Goal: Book appointment/travel/reservation

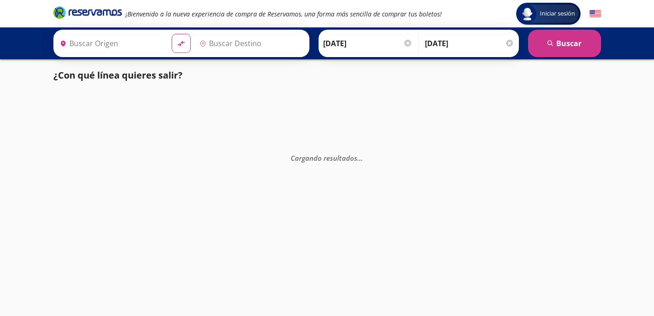
type input "[GEOGRAPHIC_DATA], [GEOGRAPHIC_DATA]"
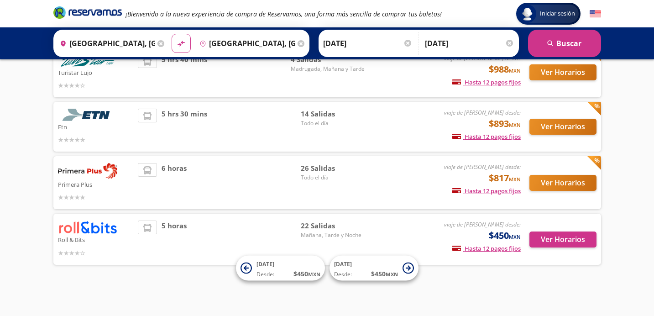
scroll to position [77, 0]
click at [562, 240] on button "Ver Horarios" at bounding box center [562, 239] width 67 height 16
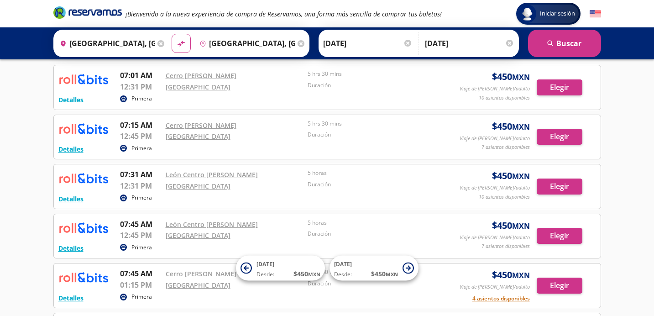
scroll to position [37, 0]
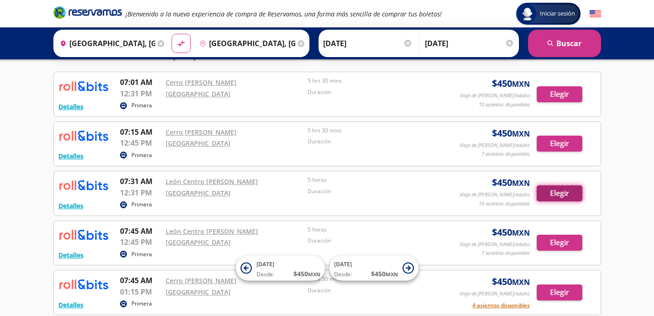
click at [561, 198] on button "Elegir" at bounding box center [559, 193] width 46 height 16
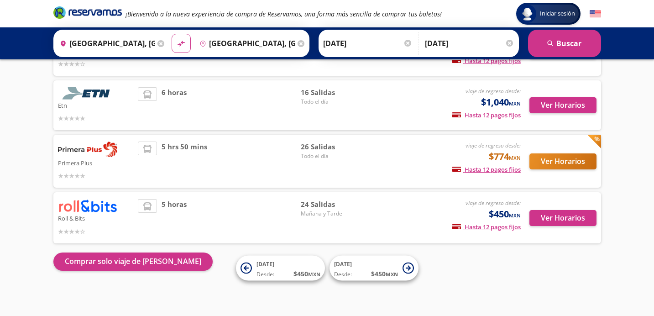
scroll to position [99, 0]
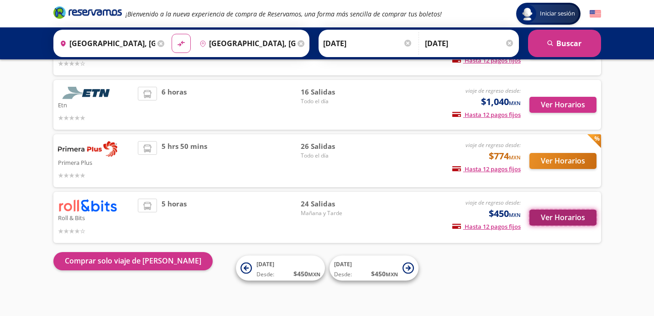
click at [561, 221] on button "Ver Horarios" at bounding box center [562, 217] width 67 height 16
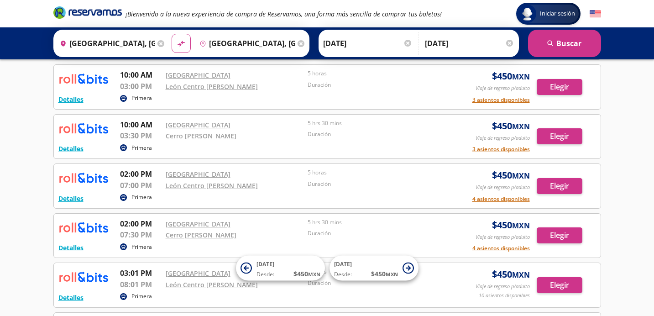
scroll to position [496, 0]
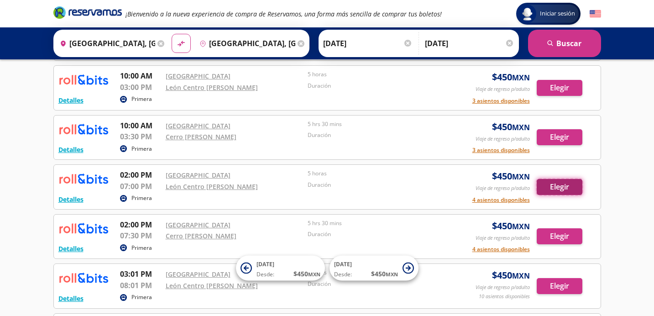
click at [565, 186] on button "Elegir" at bounding box center [559, 187] width 46 height 16
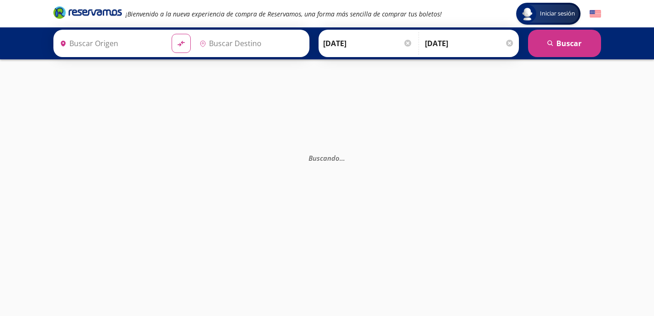
type input "[GEOGRAPHIC_DATA], [GEOGRAPHIC_DATA]"
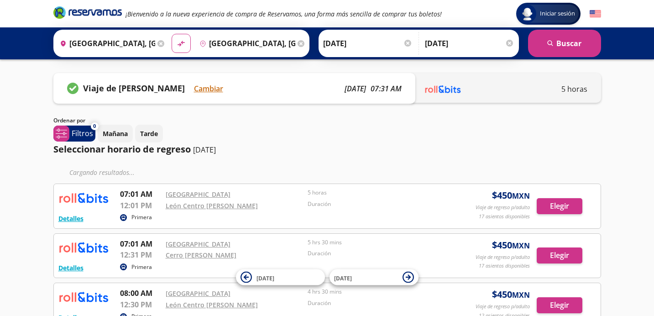
scroll to position [99, 0]
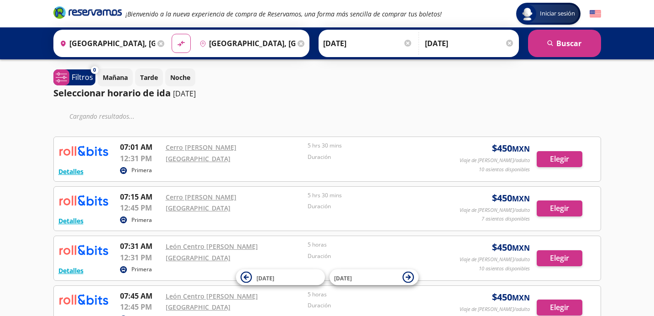
scroll to position [77, 0]
